Goal: Task Accomplishment & Management: Manage account settings

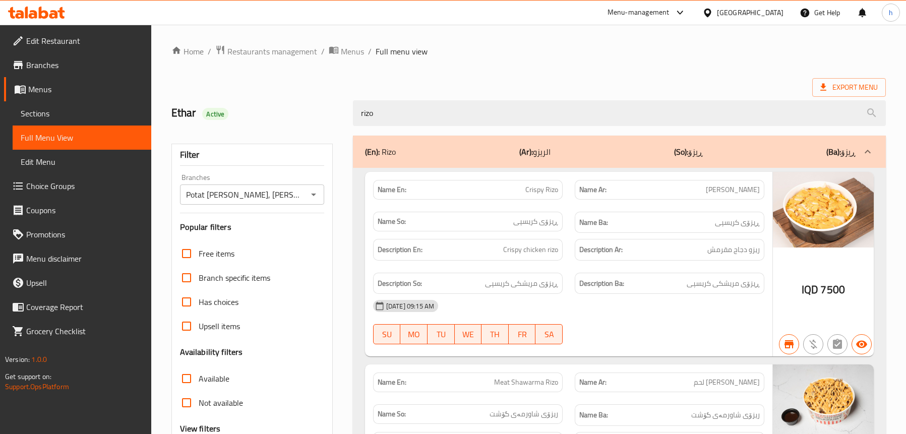
scroll to position [195, 0]
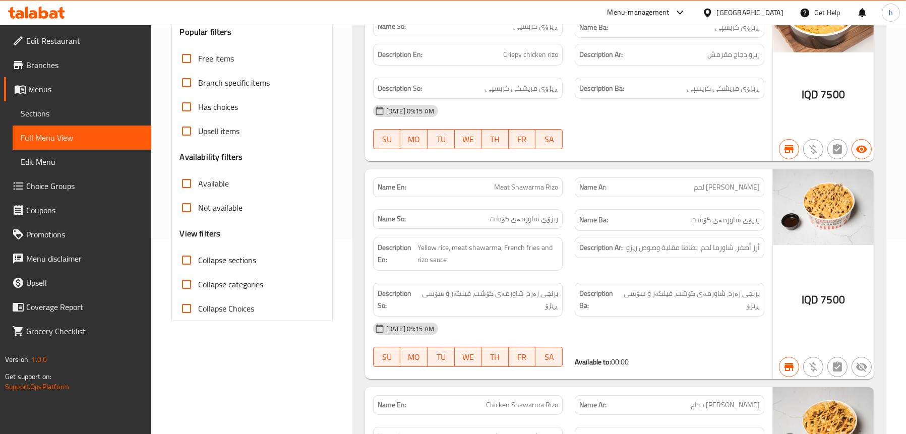
click at [31, 14] on icon at bounding box center [33, 14] width 9 height 9
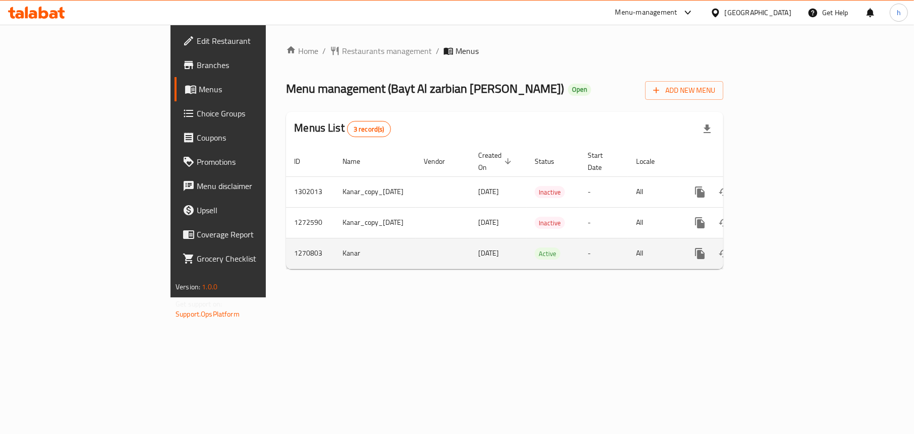
click at [779, 248] on icon "enhanced table" at bounding box center [772, 254] width 12 height 12
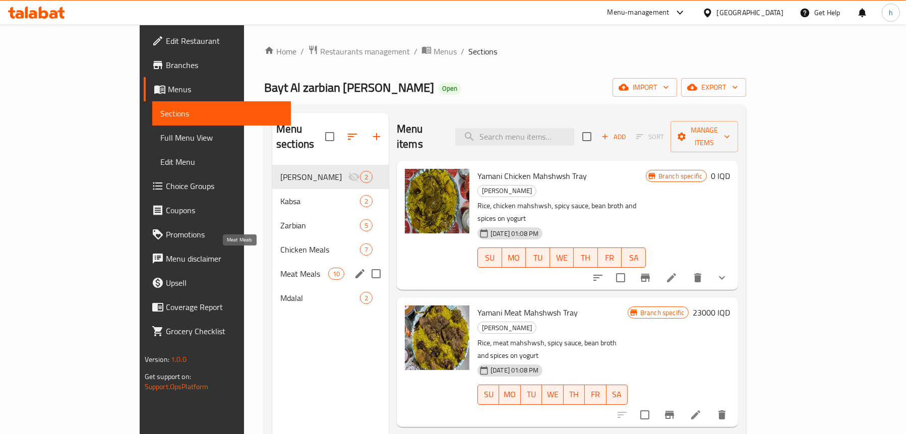
click at [280, 268] on span "Meat Meals" at bounding box center [304, 274] width 48 height 12
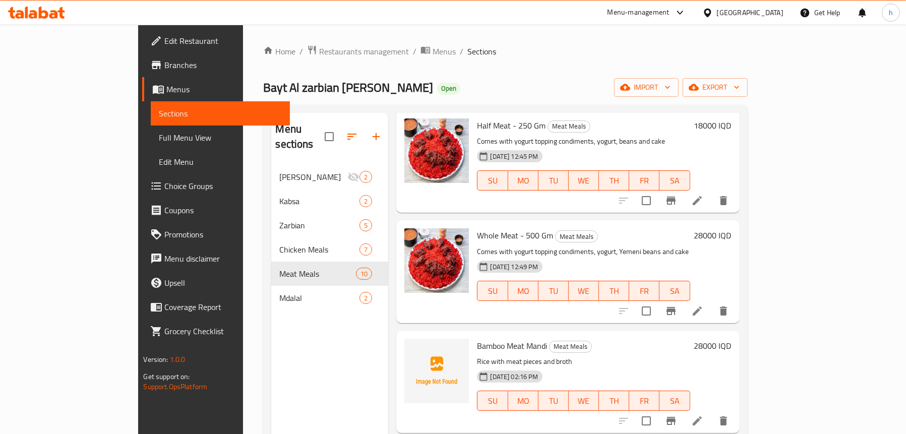
scroll to position [151, 0]
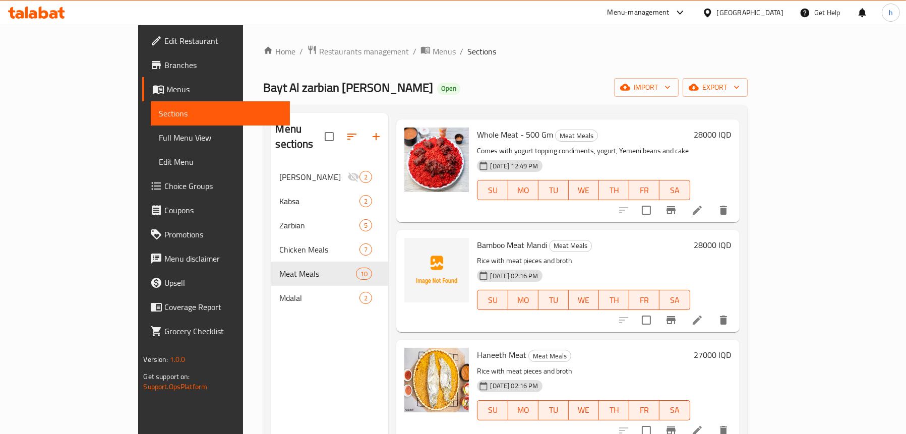
click at [159, 137] on span "Full Menu View" at bounding box center [220, 138] width 123 height 12
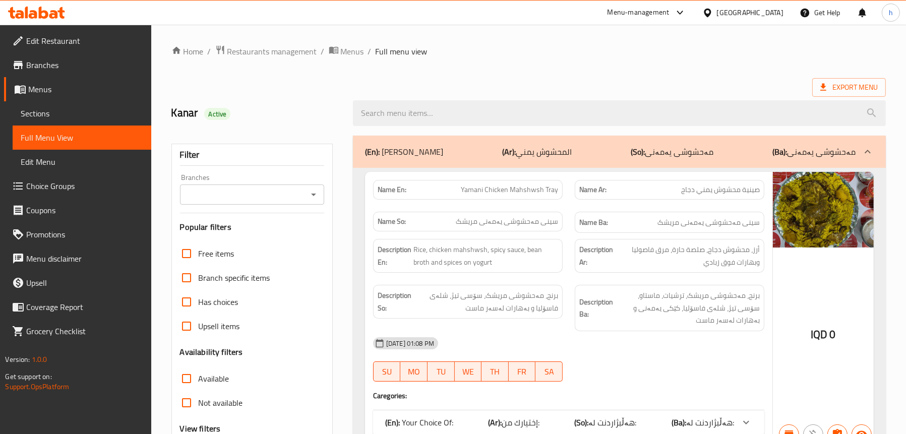
click at [317, 193] on icon "Open" at bounding box center [314, 195] width 12 height 12
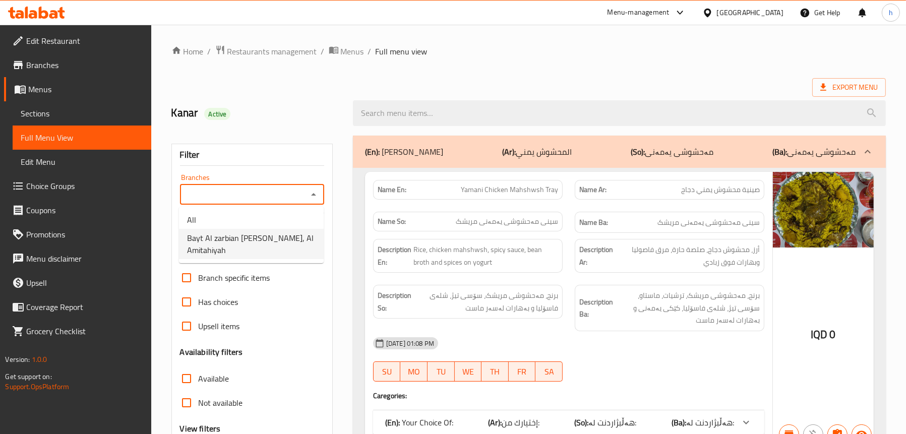
click at [244, 250] on span "Bayt Al zarbian Al yamani, Al Amitahiyah" at bounding box center [251, 244] width 129 height 24
type input "Bayt Al zarbian Al yamani, Al Amitahiyah"
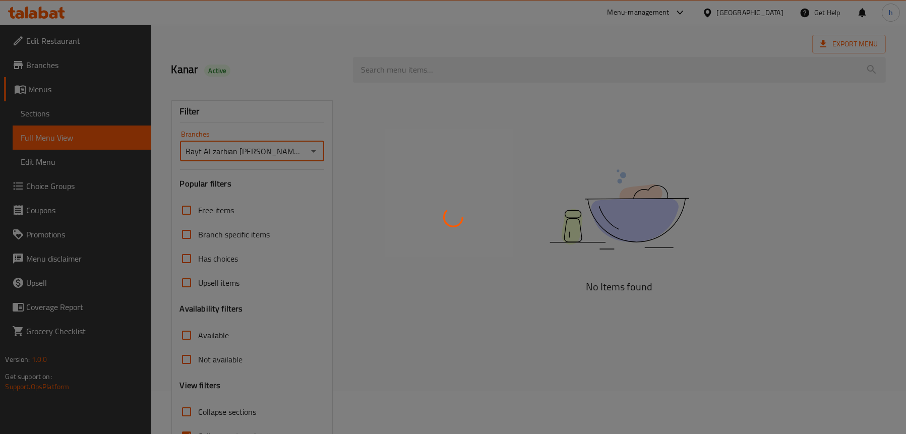
scroll to position [102, 0]
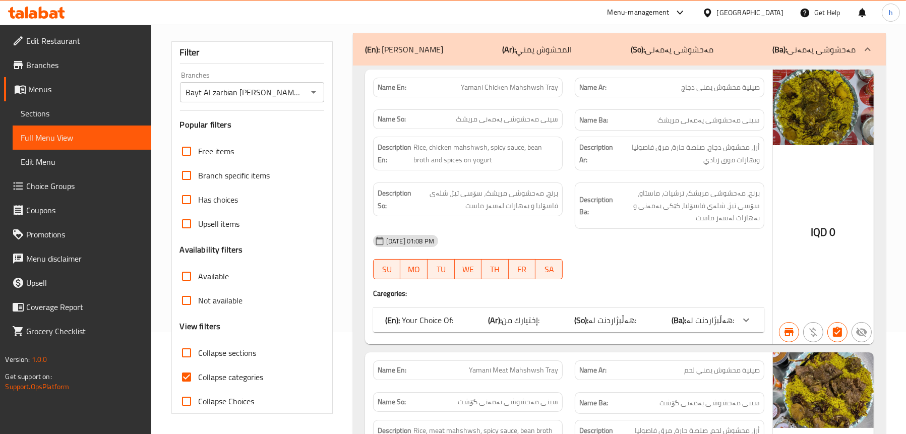
click at [229, 348] on span "Collapse sections" at bounding box center [228, 353] width 58 height 12
click at [199, 348] on input "Collapse sections" at bounding box center [186, 353] width 24 height 24
checkbox input "true"
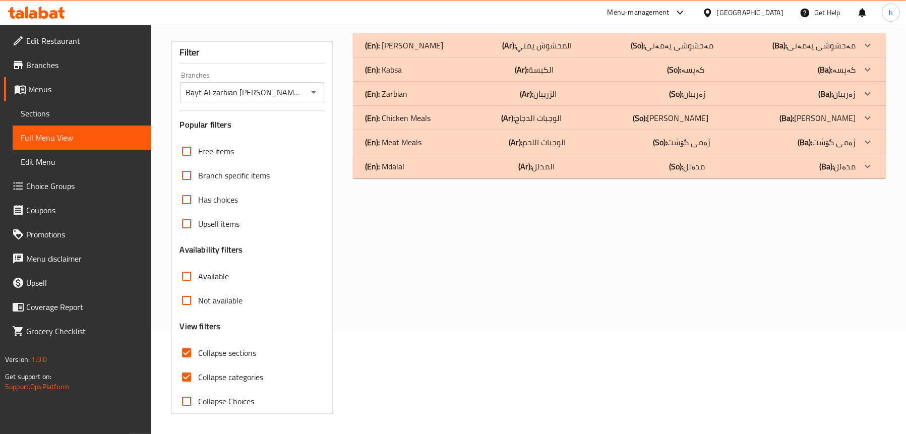
click at [435, 138] on div "(En): Meat Meals (Ar): الوجبات اللحم (So): ژەمی گۆشت (Ba): ژەمی گۆشت" at bounding box center [610, 142] width 491 height 12
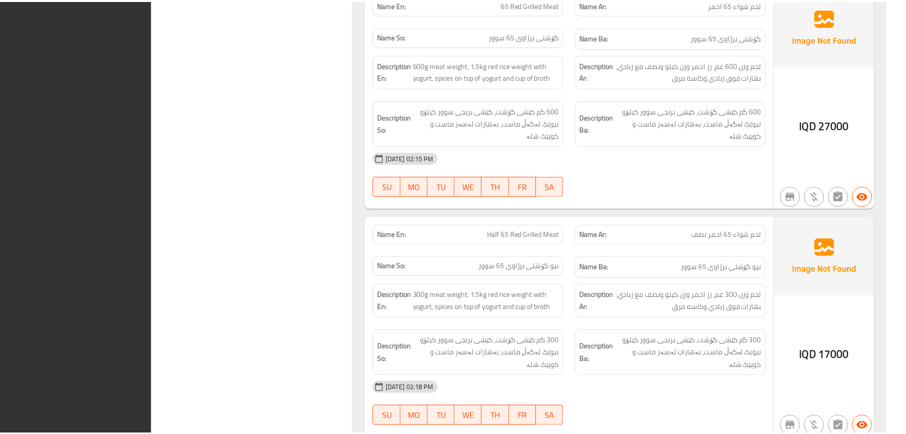
scroll to position [2067, 0]
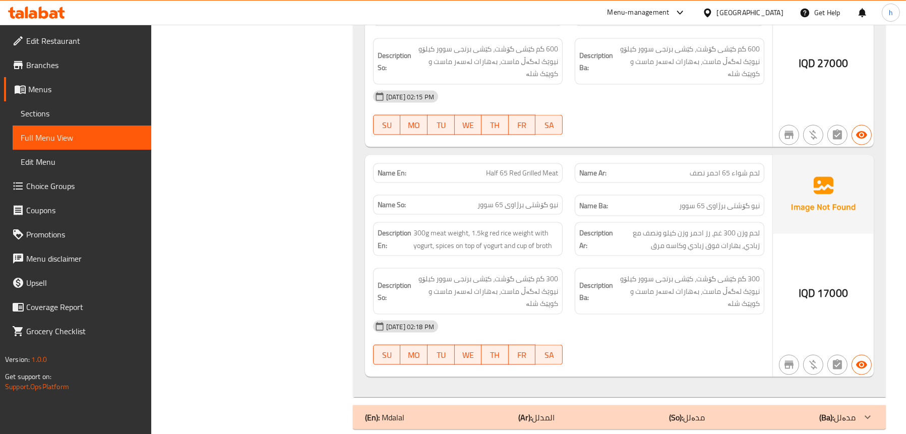
click at [39, 107] on span "Sections" at bounding box center [82, 113] width 123 height 12
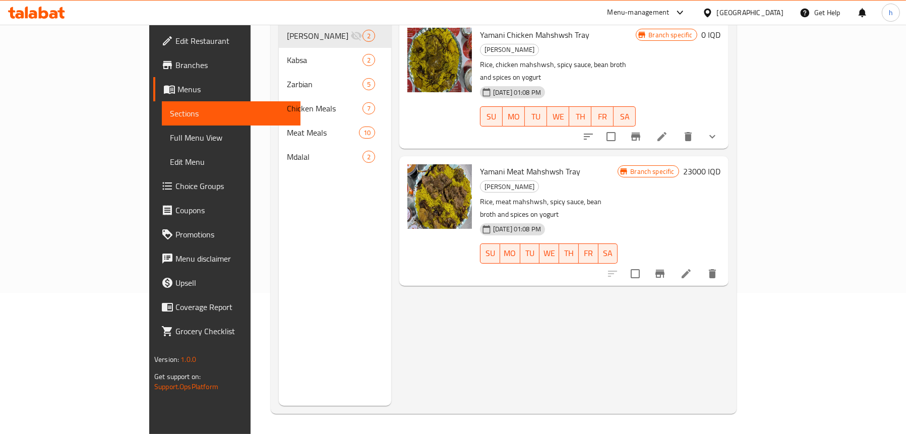
scroll to position [142, 0]
click at [170, 139] on span "Full Menu View" at bounding box center [231, 138] width 123 height 12
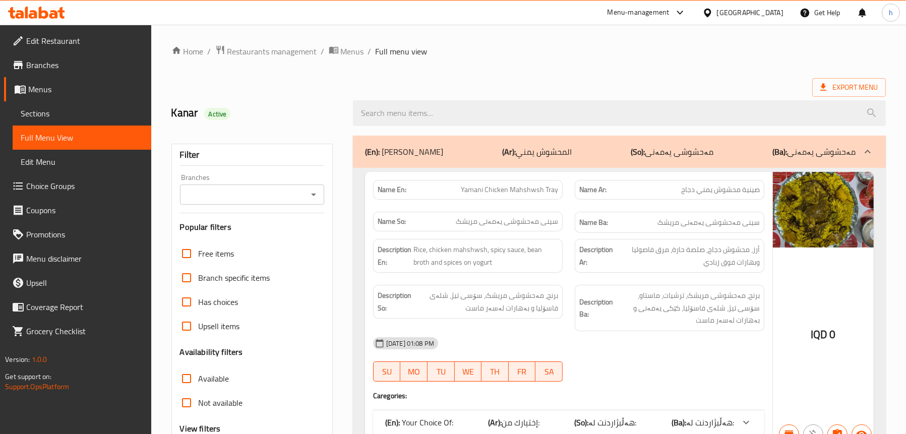
click at [320, 195] on div "Branches" at bounding box center [252, 195] width 144 height 20
click at [313, 197] on icon "Open" at bounding box center [314, 195] width 12 height 12
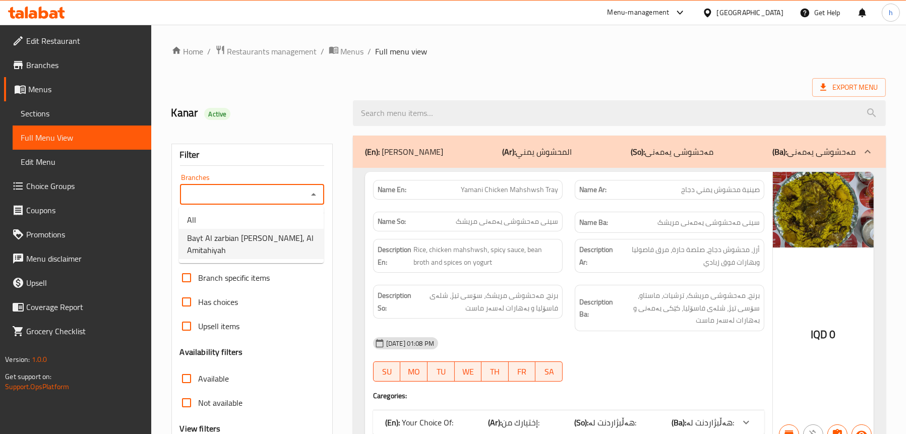
click at [257, 245] on span "Bayt Al zarbian Al yamani, Al Amitahiyah" at bounding box center [251, 244] width 129 height 24
type input "Bayt Al zarbian Al yamani, Al Amitahiyah"
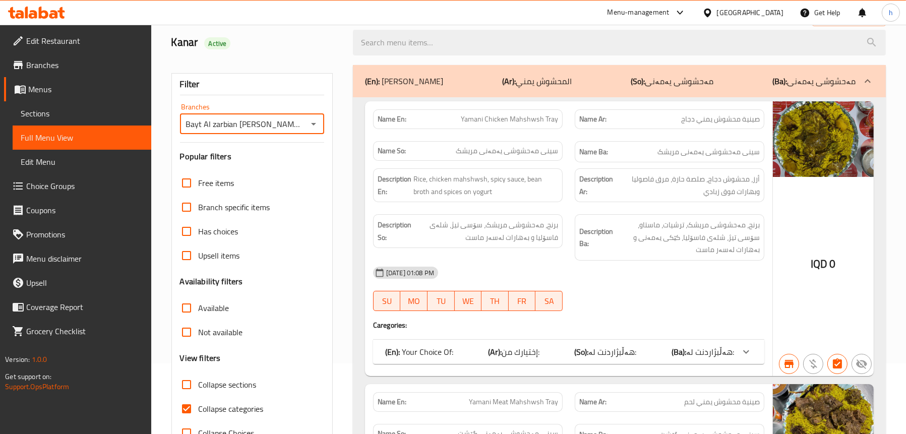
scroll to position [151, 0]
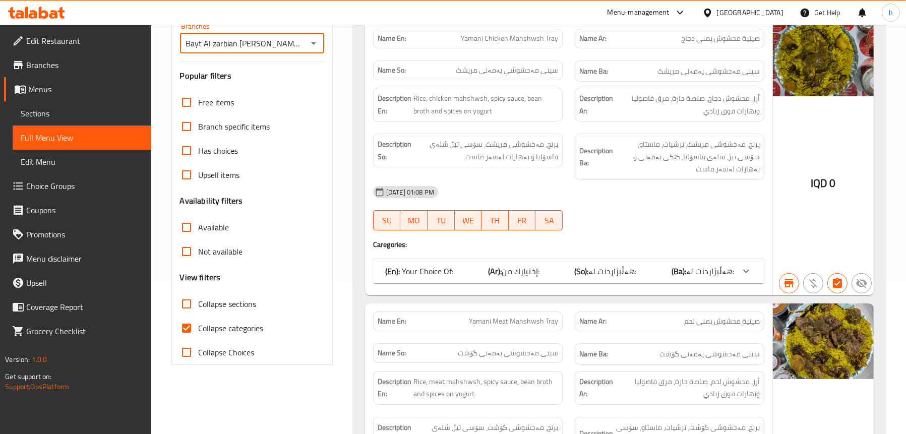
click at [230, 309] on span "Collapse sections" at bounding box center [228, 304] width 58 height 12
click at [199, 309] on input "Collapse sections" at bounding box center [186, 304] width 24 height 24
checkbox input "true"
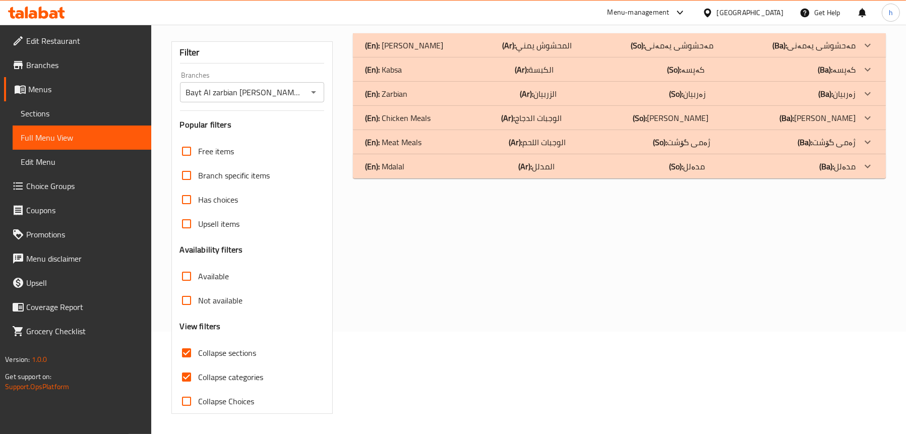
scroll to position [102, 0]
click at [413, 133] on div "(En): Meat Meals (Ar): الوجبات اللحم (So): ژەمی گۆشت (Ba): ژەمی گۆشت" at bounding box center [619, 142] width 533 height 24
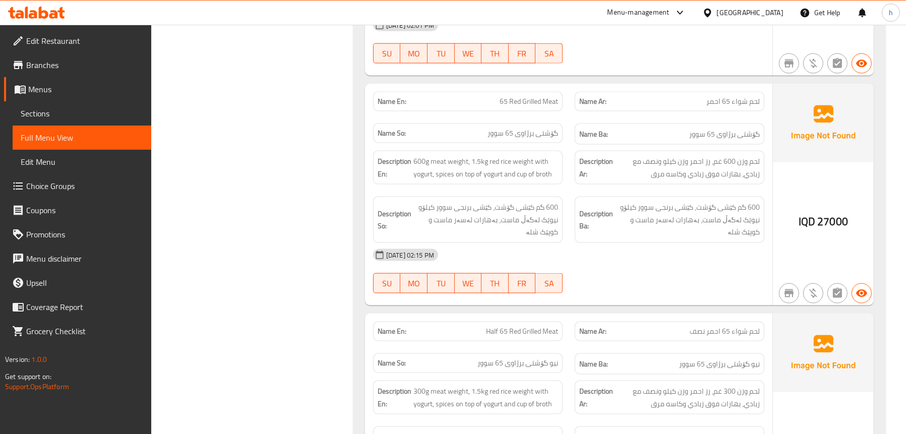
scroll to position [2067, 0]
